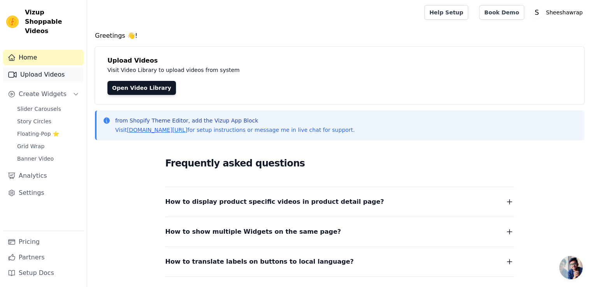
click at [56, 67] on link "Upload Videos" at bounding box center [43, 75] width 81 height 16
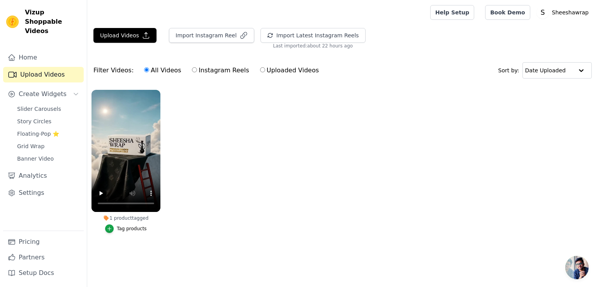
click at [192, 71] on input "Instagram Reels" at bounding box center [194, 69] width 5 height 5
radio input "true"
click at [126, 36] on button "Upload Videos" at bounding box center [124, 35] width 63 height 15
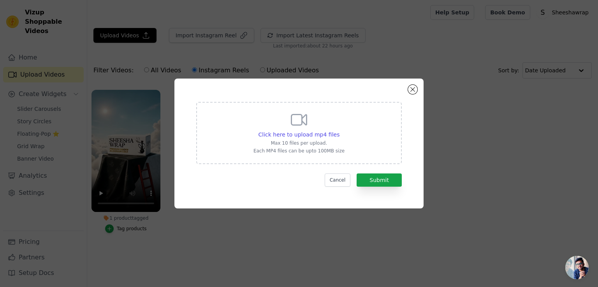
click at [309, 144] on p "Max 10 files per upload." at bounding box center [298, 143] width 91 height 6
click at [339, 131] on input "Click here to upload mp4 files Max 10 files per upload. Each MP4 files can be u…" at bounding box center [339, 130] width 0 height 0
type input "C:\fakepath\Motivational Travel Instagram Reels Video (1).mp4"
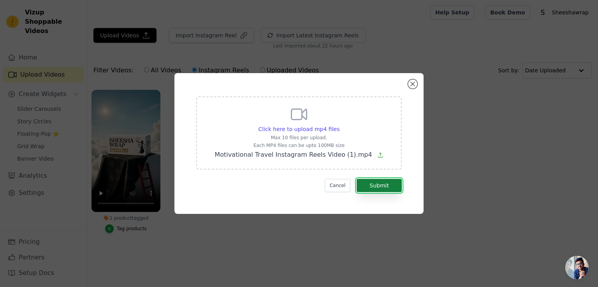
click at [382, 187] on button "Submit" at bounding box center [379, 185] width 45 height 13
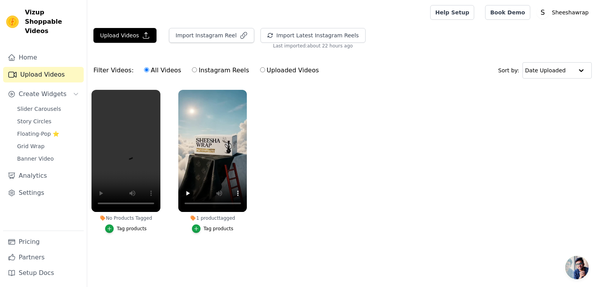
click at [295, 158] on ul "No Products Tagged Tag products 1 product tagged Tag products" at bounding box center [342, 169] width 511 height 167
click at [48, 105] on span "Slider Carousels" at bounding box center [39, 109] width 44 height 8
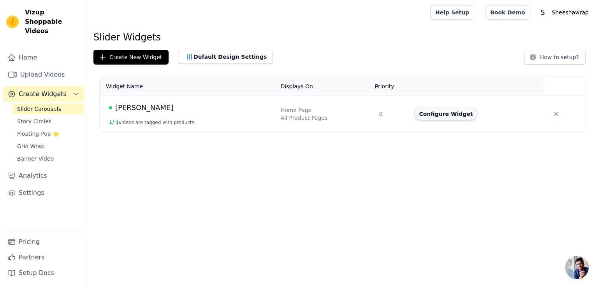
click at [436, 118] on button "Configure Widget" at bounding box center [445, 114] width 63 height 12
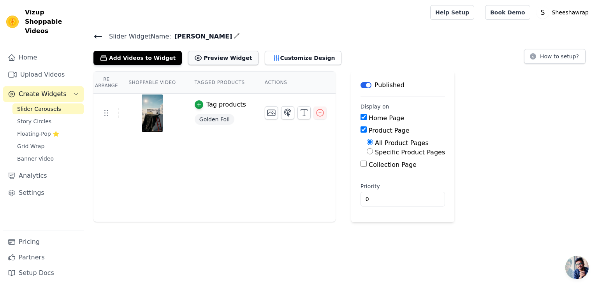
click at [230, 55] on button "Preview Widget" at bounding box center [223, 58] width 70 height 14
click at [135, 55] on button "Add Videos to Widget" at bounding box center [137, 58] width 88 height 14
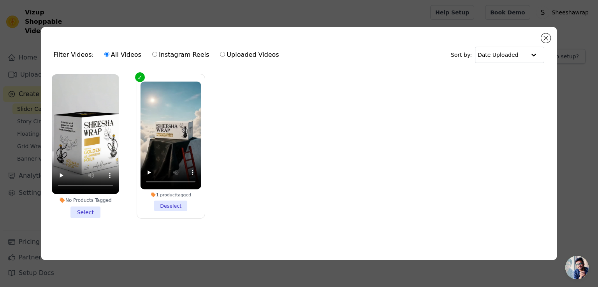
click at [84, 206] on li "No Products Tagged Select" at bounding box center [85, 146] width 67 height 144
click at [0, 0] on input "No Products Tagged Select" at bounding box center [0, 0] width 0 height 0
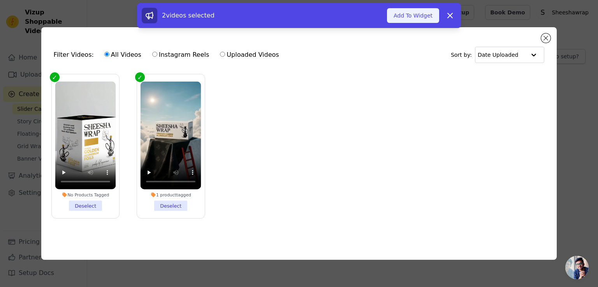
click at [397, 17] on button "Add To Widget" at bounding box center [413, 15] width 52 height 15
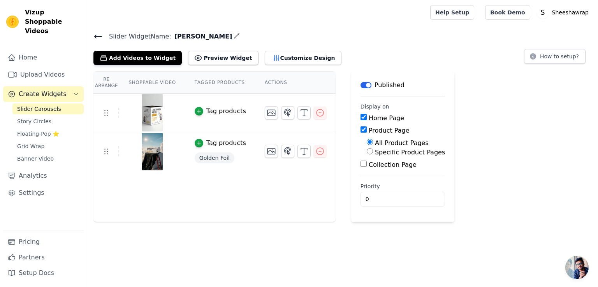
click at [207, 113] on div "Tag products" at bounding box center [226, 111] width 40 height 9
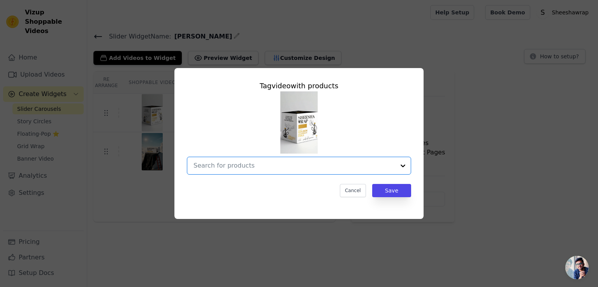
click at [251, 167] on input "text" at bounding box center [294, 165] width 202 height 9
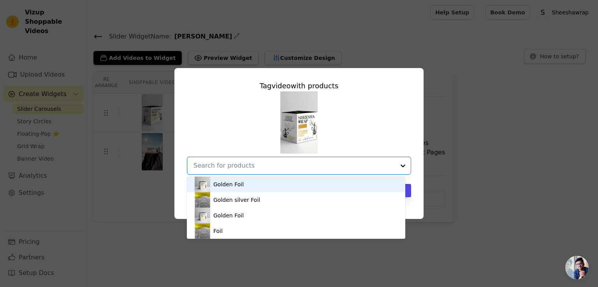
click at [241, 189] on div "Golden Foil" at bounding box center [296, 185] width 203 height 16
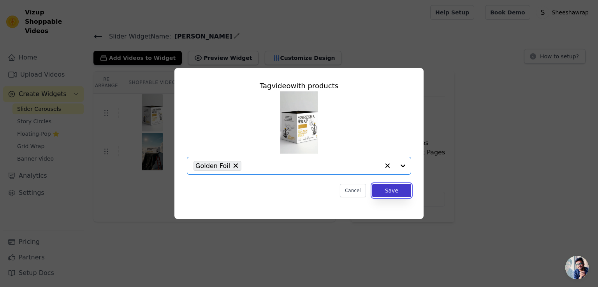
click at [390, 192] on button "Save" at bounding box center [391, 190] width 39 height 13
